Goal: Information Seeking & Learning: Understand process/instructions

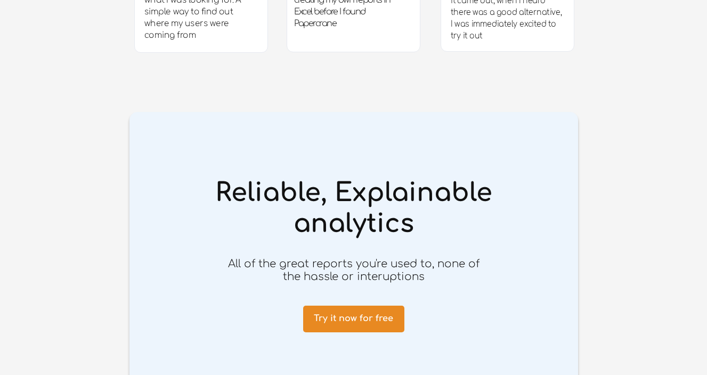
scroll to position [2173, 0]
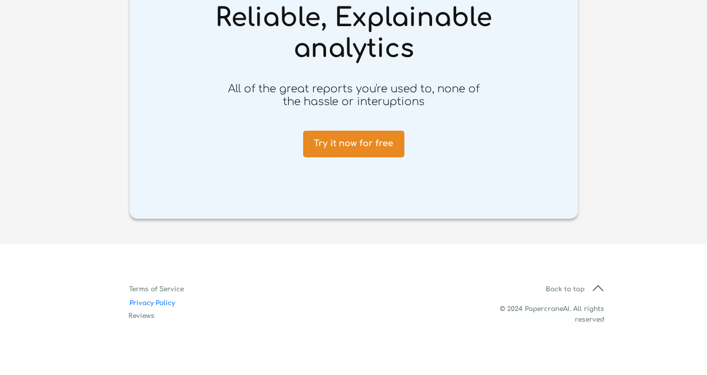
click at [165, 302] on span "Privacy Policy" at bounding box center [152, 302] width 83 height 7
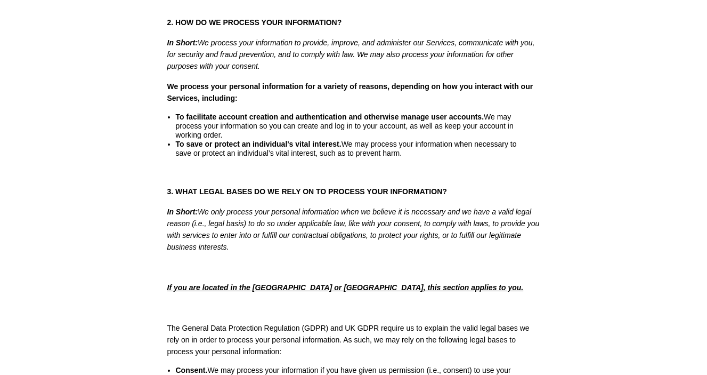
scroll to position [1948, 0]
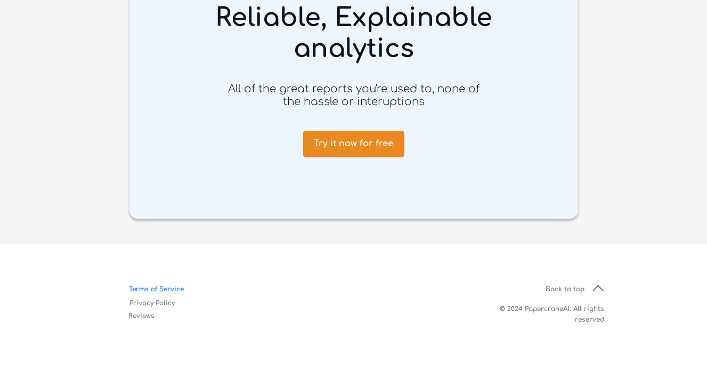
click at [159, 287] on span "Terms of Service" at bounding box center [156, 288] width 83 height 7
